Goal: Find specific page/section

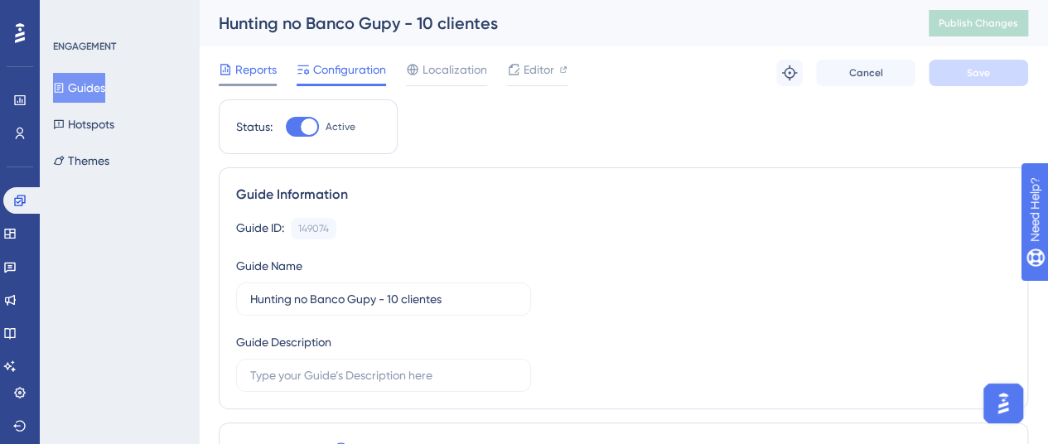
click at [255, 73] on span "Reports" at bounding box center [255, 70] width 41 height 20
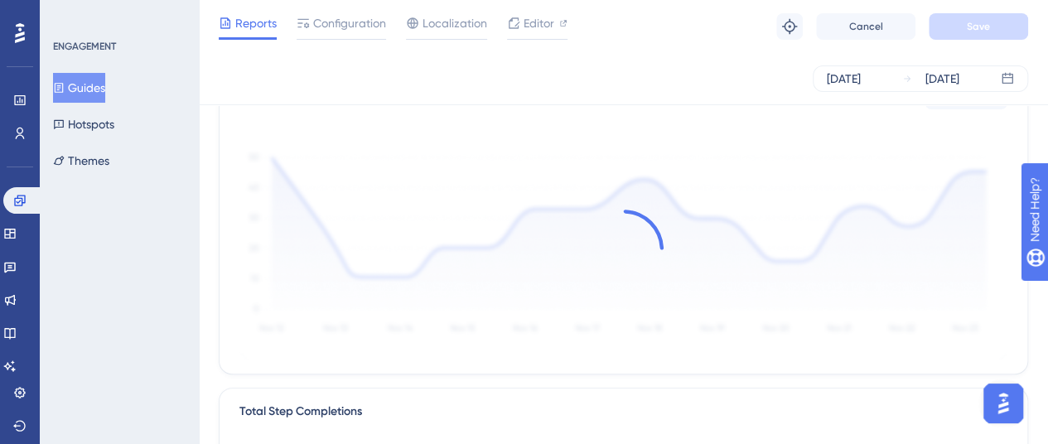
scroll to position [121, 0]
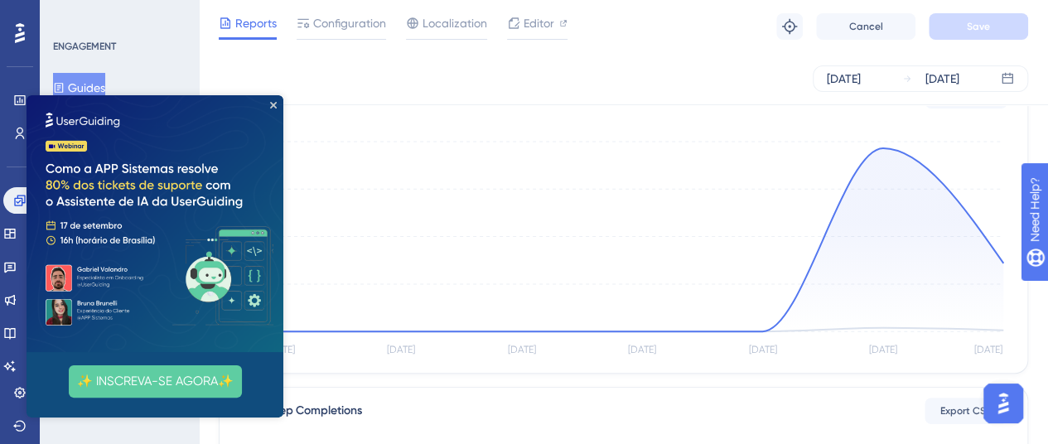
click at [672, 41] on div "Reports Configuration Localization Editor Troubleshoot Cancel Save" at bounding box center [623, 26] width 849 height 53
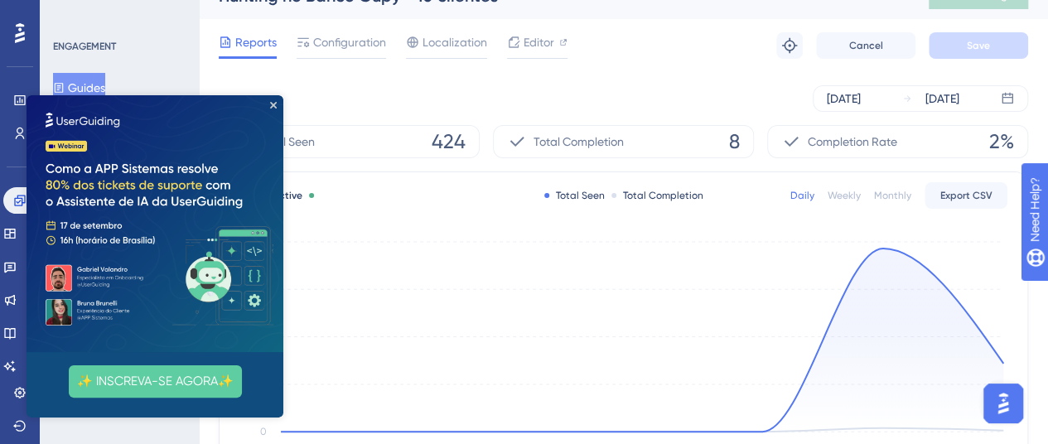
scroll to position [31, 0]
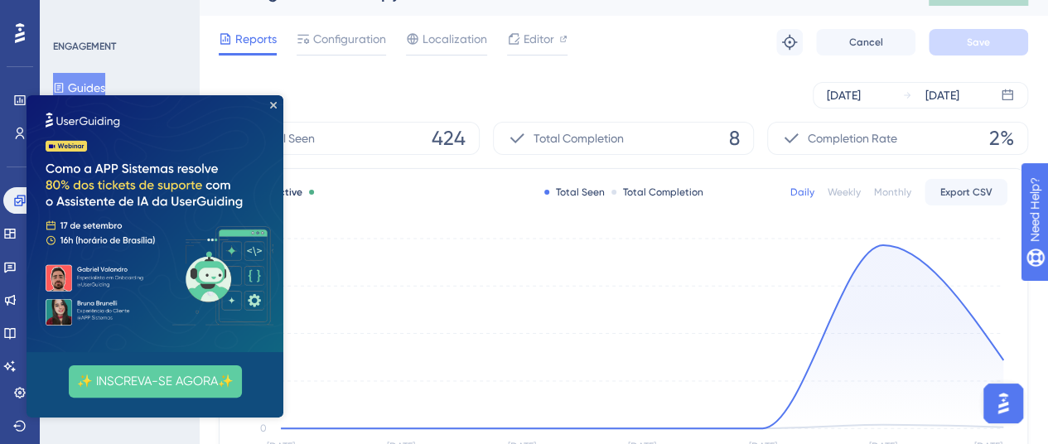
click at [104, 82] on button "Guides" at bounding box center [79, 88] width 52 height 30
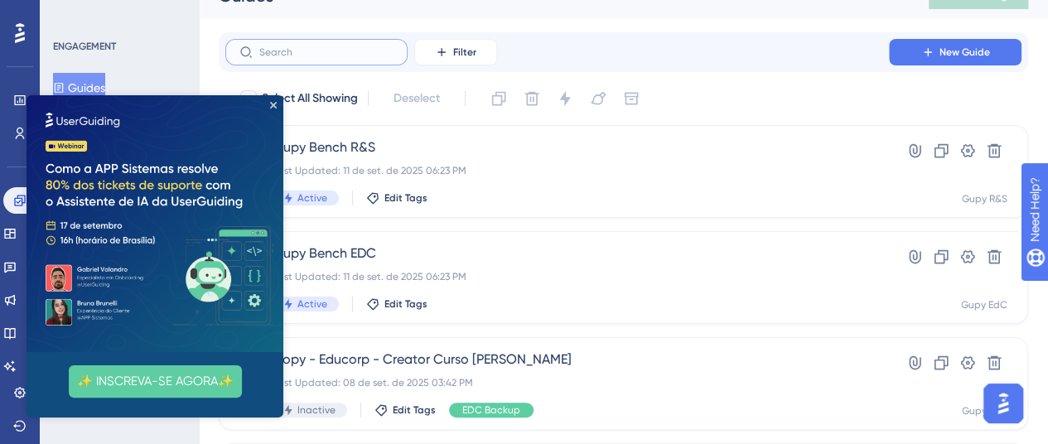
click at [343, 49] on input "text" at bounding box center [326, 52] width 134 height 12
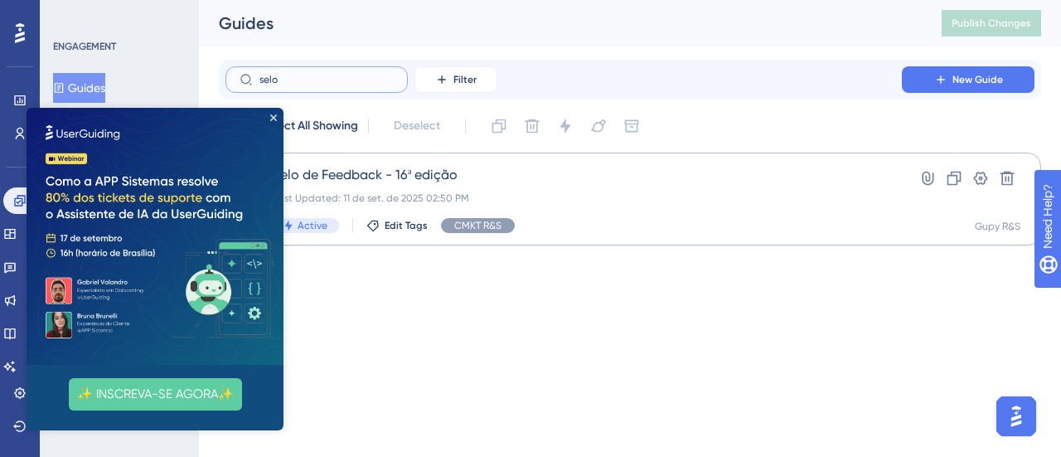
type input "selo"
click at [582, 193] on div "Last Updated: 11 de set. de 2025 02:50 PM" at bounding box center [564, 197] width 582 height 13
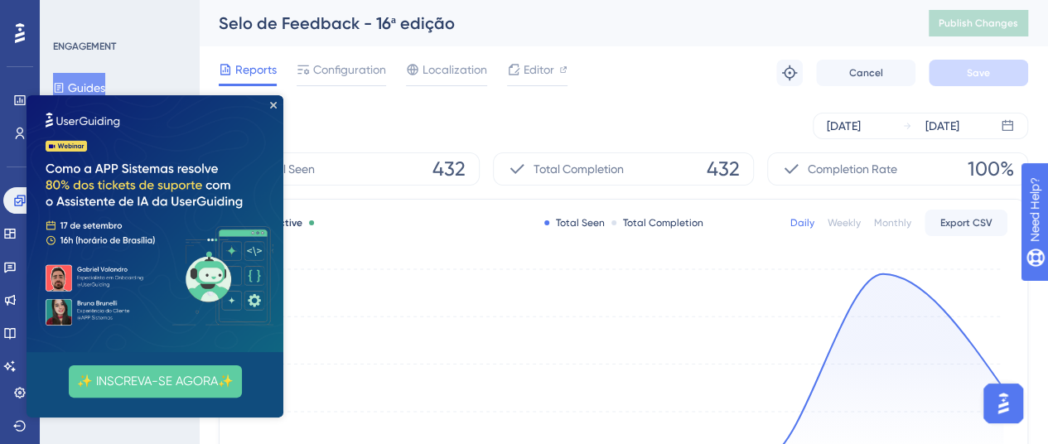
scroll to position [1, 0]
